Goal: Task Accomplishment & Management: Complete application form

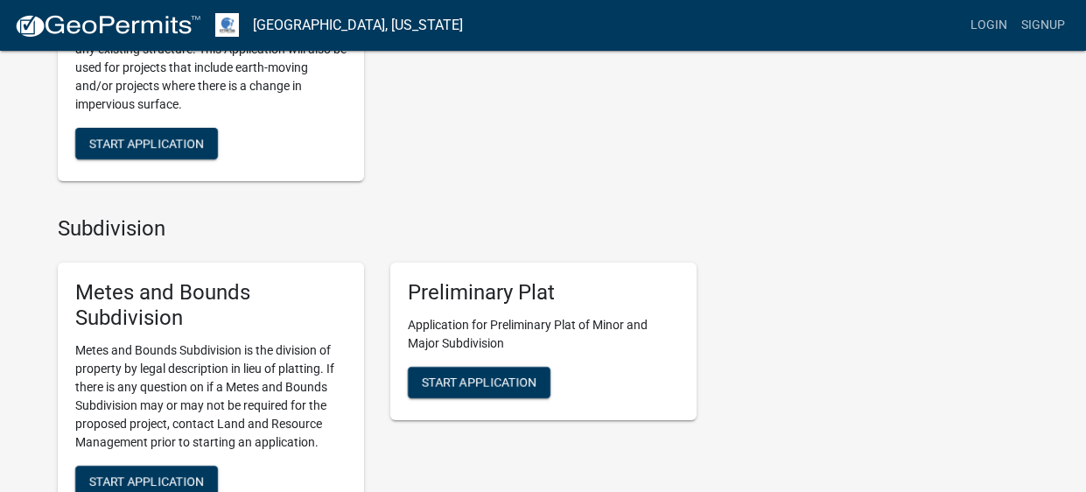
scroll to position [1435, 0]
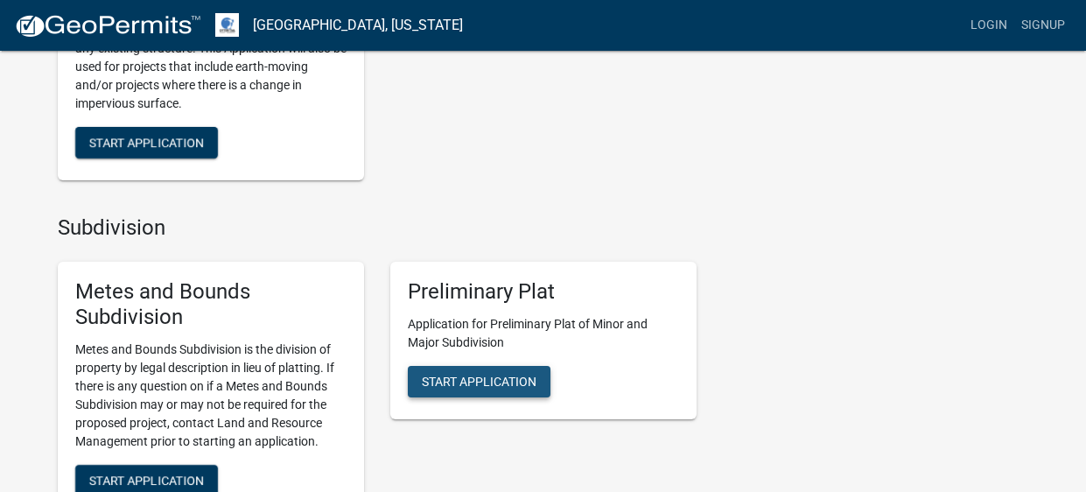
click at [475, 375] on span "Start Application" at bounding box center [479, 381] width 115 height 14
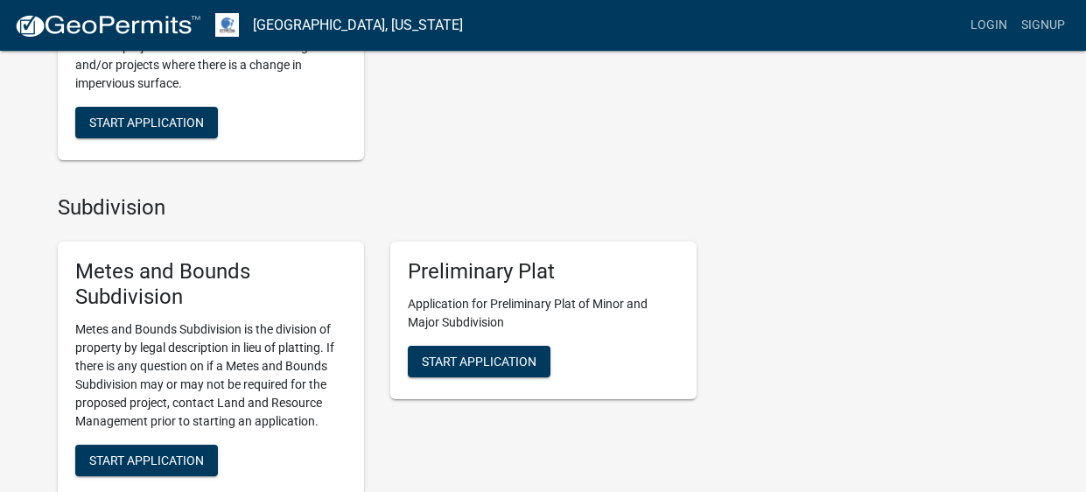
scroll to position [1458, 0]
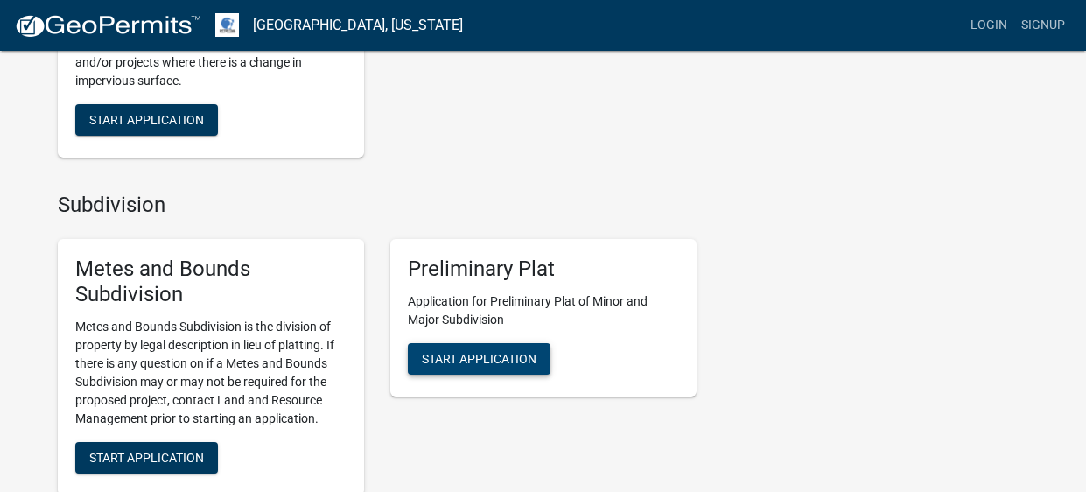
click at [480, 359] on span "Start Application" at bounding box center [479, 358] width 115 height 14
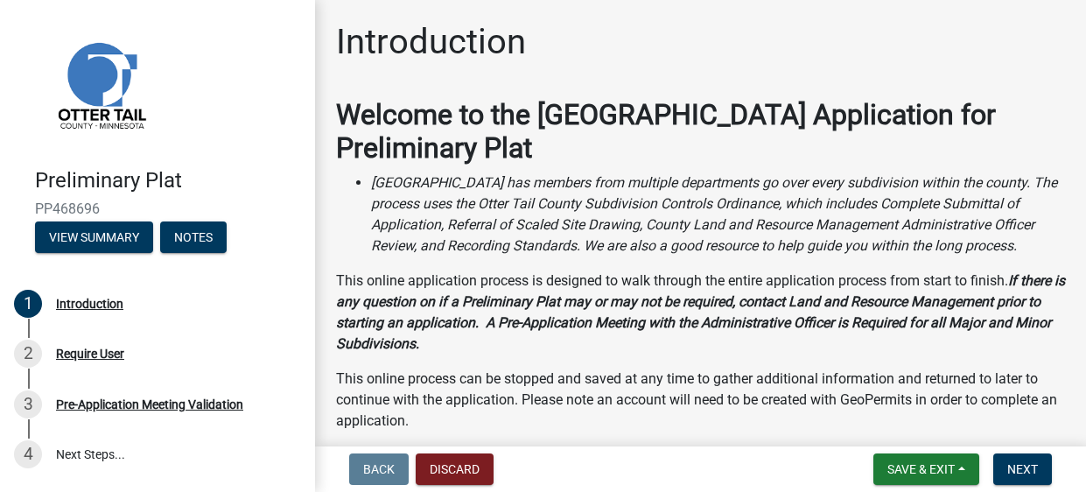
click at [874, 384] on p "This online process can be stopped and saved at any time to gather additional i…" at bounding box center [700, 399] width 729 height 63
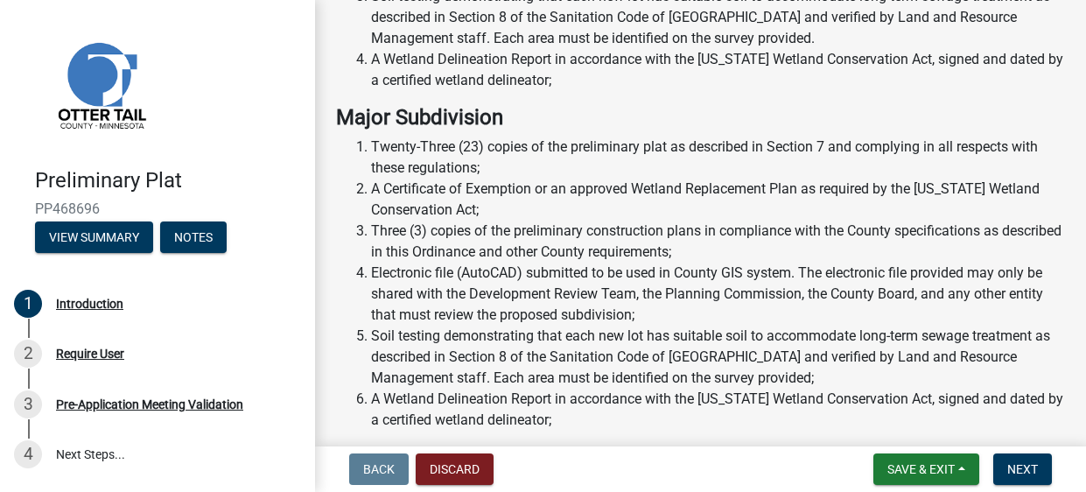
scroll to position [929, 0]
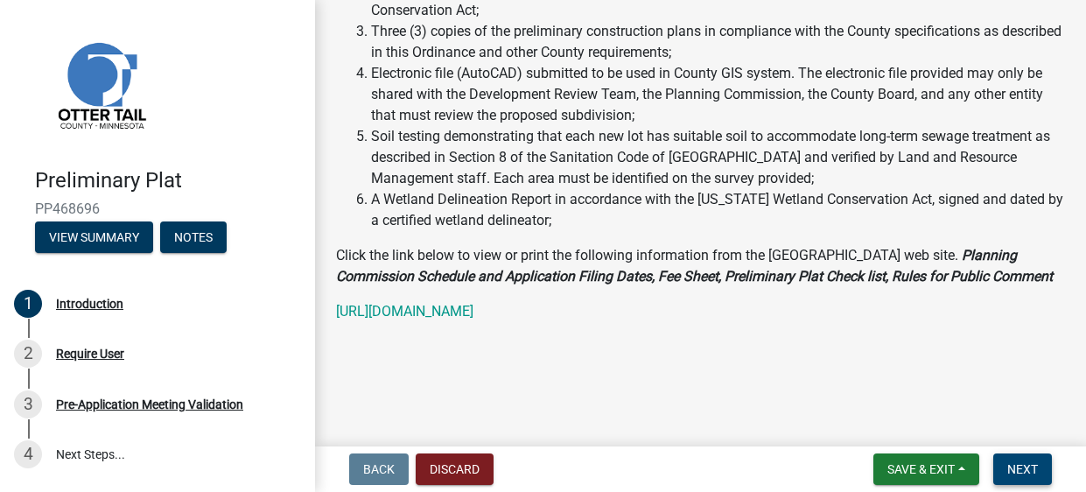
click at [1016, 464] on span "Next" at bounding box center [1022, 469] width 31 height 14
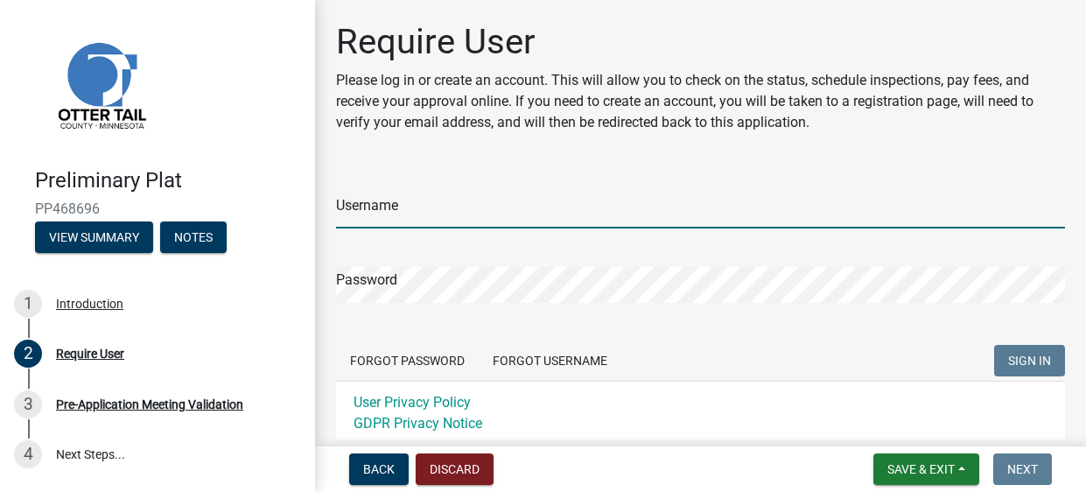
type input "Irush2"
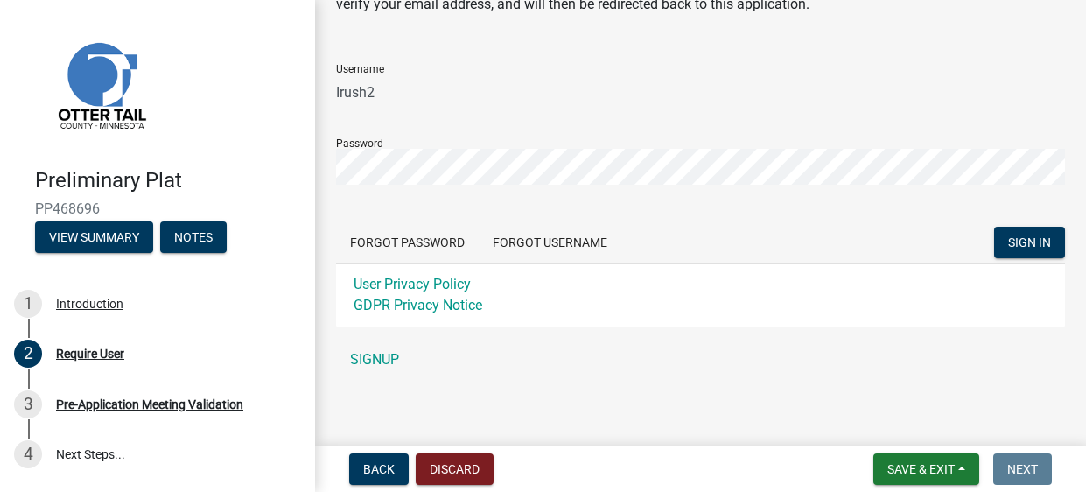
scroll to position [123, 0]
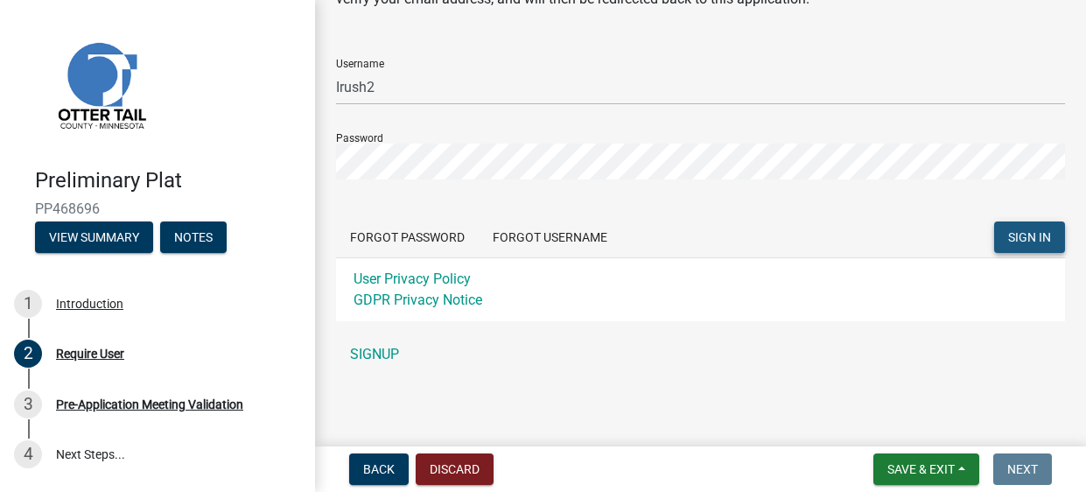
click at [1027, 230] on span "SIGN IN" at bounding box center [1029, 236] width 43 height 14
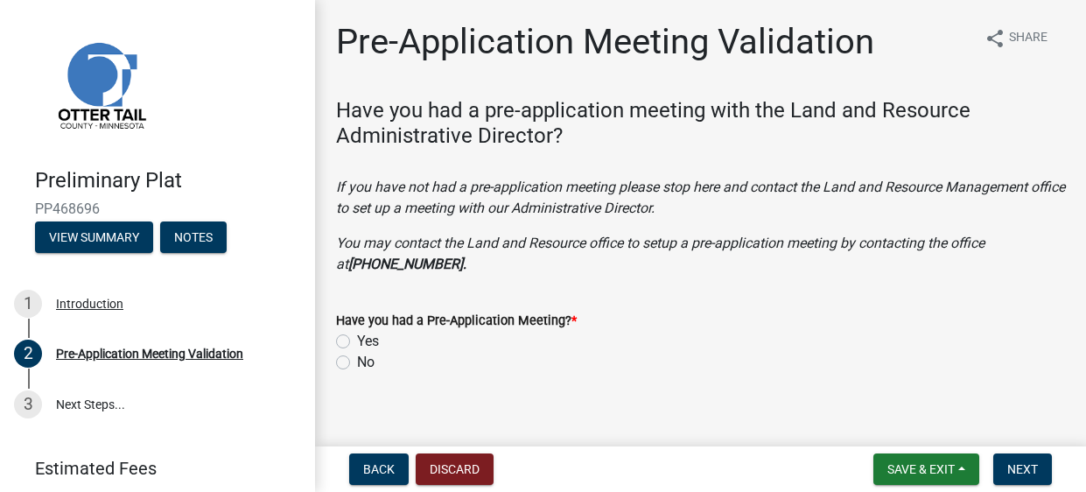
scroll to position [17, 0]
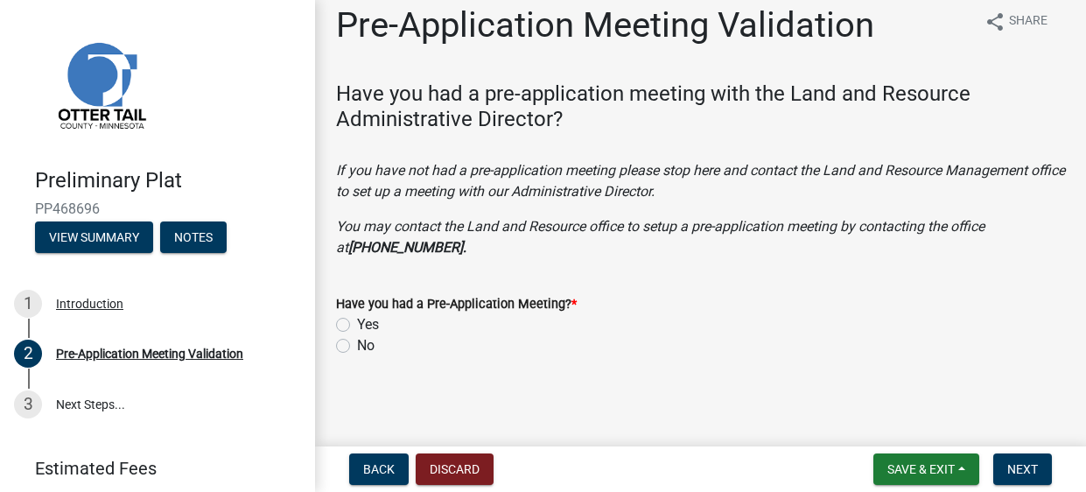
click at [357, 346] on label "No" at bounding box center [366, 345] width 18 height 21
click at [357, 346] on input "No" at bounding box center [362, 340] width 11 height 11
radio input "true"
click at [1028, 467] on span "Next" at bounding box center [1022, 469] width 31 height 14
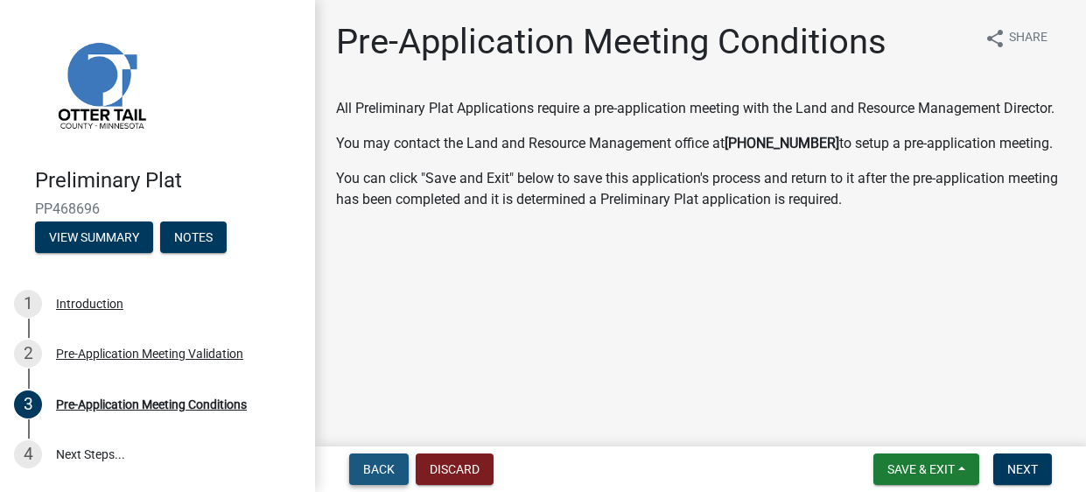
click at [387, 460] on button "Back" at bounding box center [379, 469] width 60 height 32
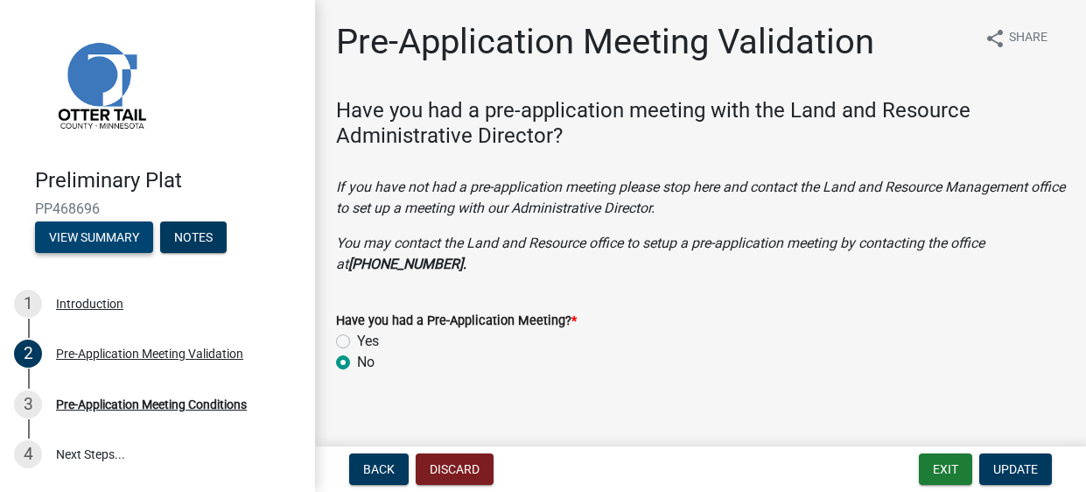
click at [92, 235] on button "View Summary" at bounding box center [94, 237] width 118 height 32
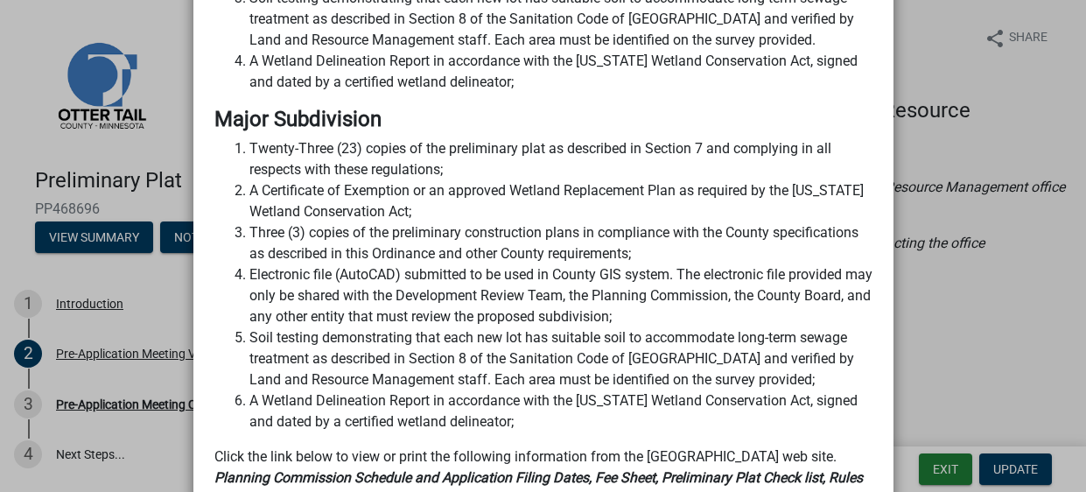
scroll to position [1075, 0]
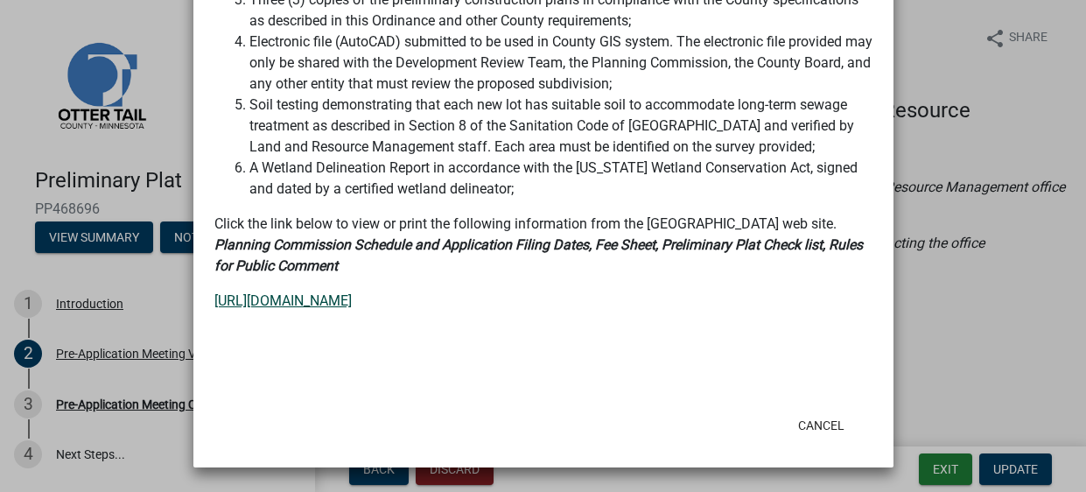
click at [352, 292] on link "[URL][DOMAIN_NAME]" at bounding box center [282, 300] width 137 height 17
